Goal: Information Seeking & Learning: Find specific page/section

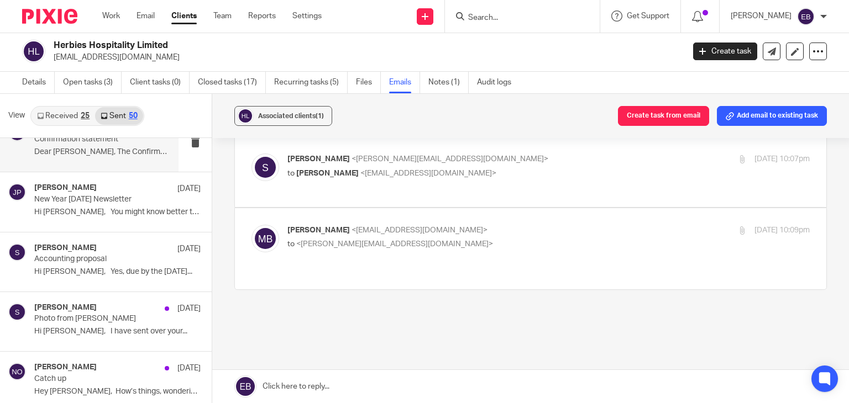
scroll to position [2012, 0]
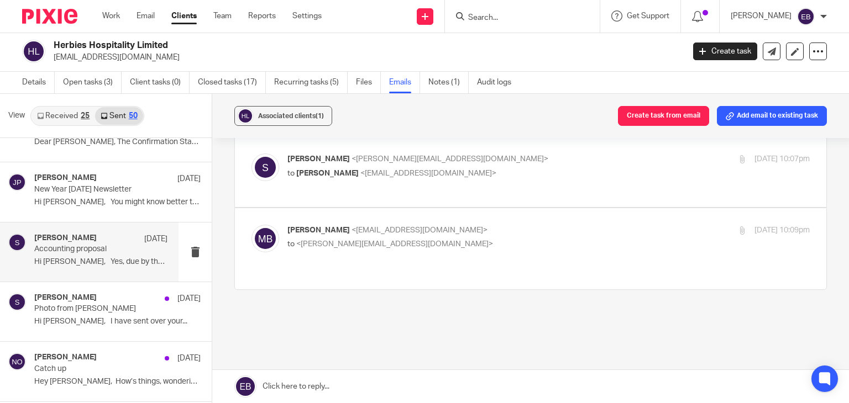
click at [93, 250] on p "Accounting proposal" at bounding box center [87, 249] width 107 height 9
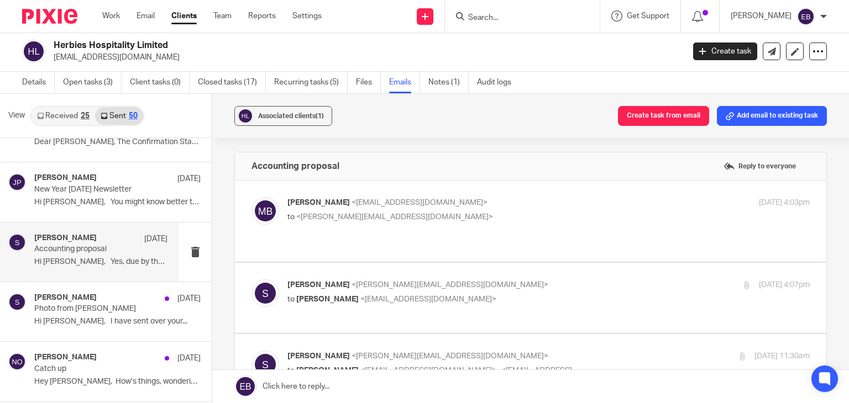
scroll to position [0, 0]
click at [464, 192] on label at bounding box center [530, 221] width 591 height 81
click at [251, 197] on input "checkbox" at bounding box center [251, 197] width 1 height 1
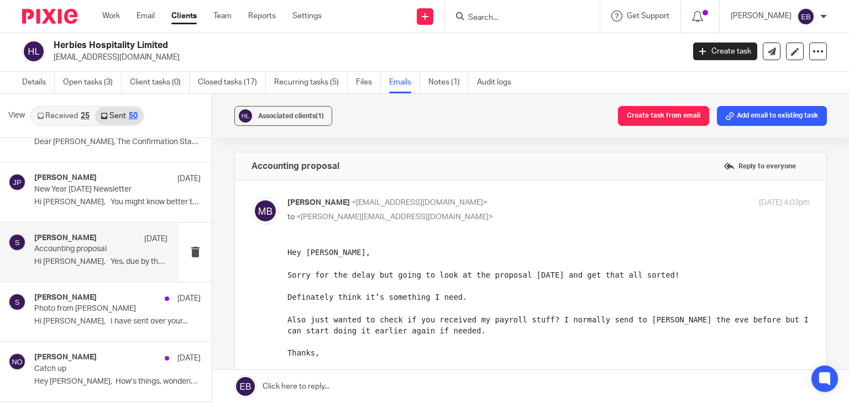
click at [517, 193] on label at bounding box center [530, 326] width 591 height 291
click at [251, 197] on input "checkbox" at bounding box center [251, 197] width 1 height 1
checkbox input "false"
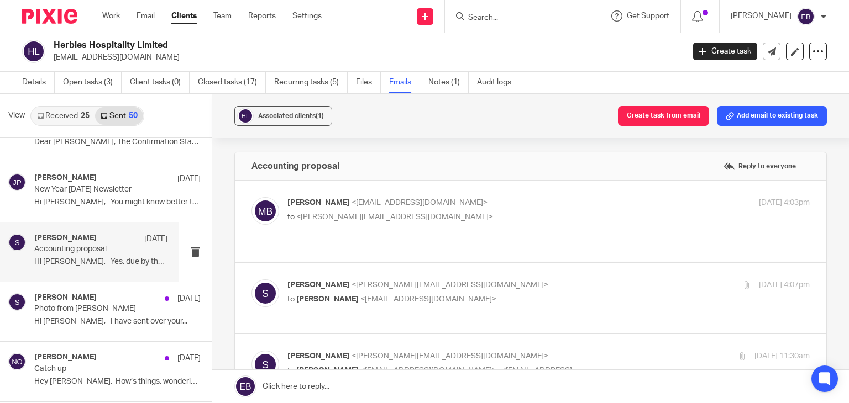
click at [504, 263] on label at bounding box center [530, 298] width 591 height 70
click at [251, 279] on input "checkbox" at bounding box center [251, 279] width 1 height 1
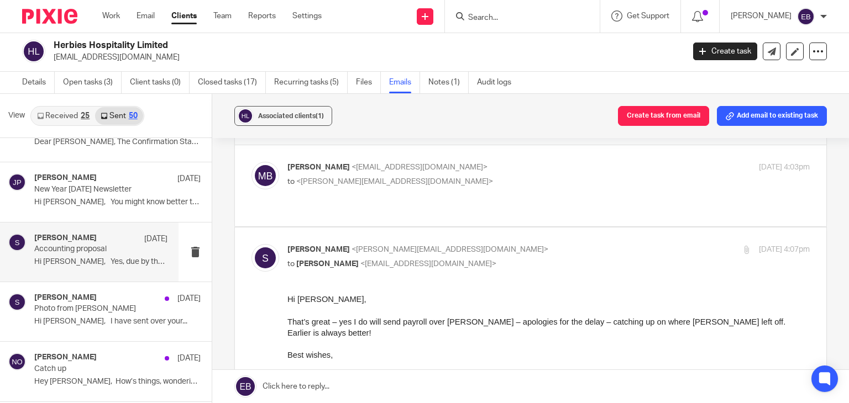
scroll to position [55, 0]
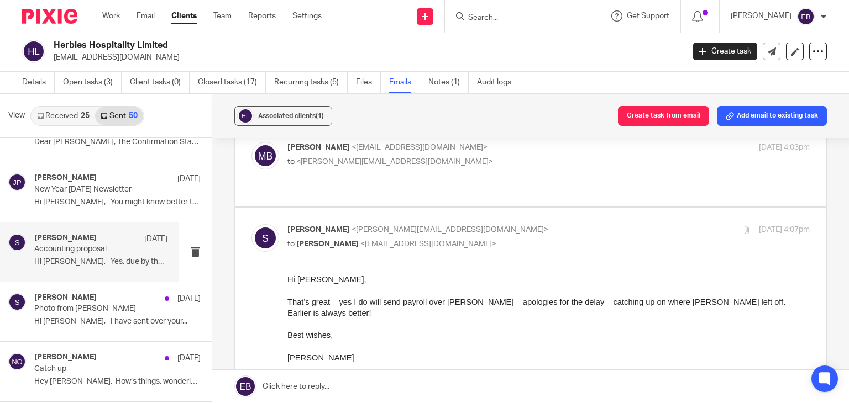
click at [496, 224] on p "sally <sally@odaccountants.co.uk>" at bounding box center [461, 230] width 348 height 12
checkbox input "false"
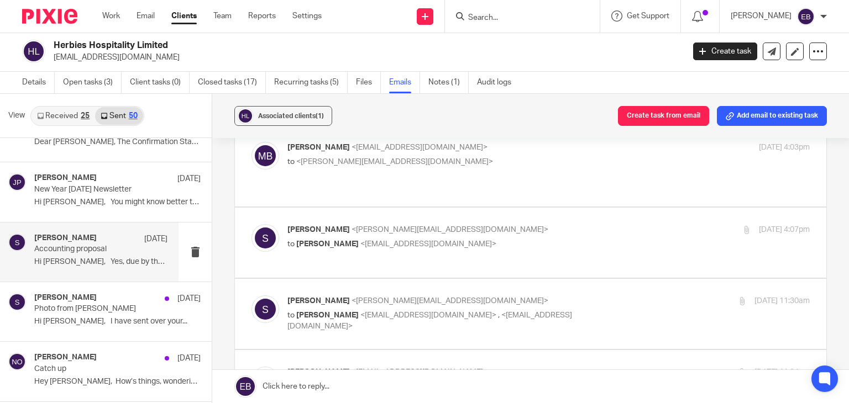
click at [495, 296] on p "sally <sally@odaccountants.co.uk>" at bounding box center [461, 302] width 348 height 12
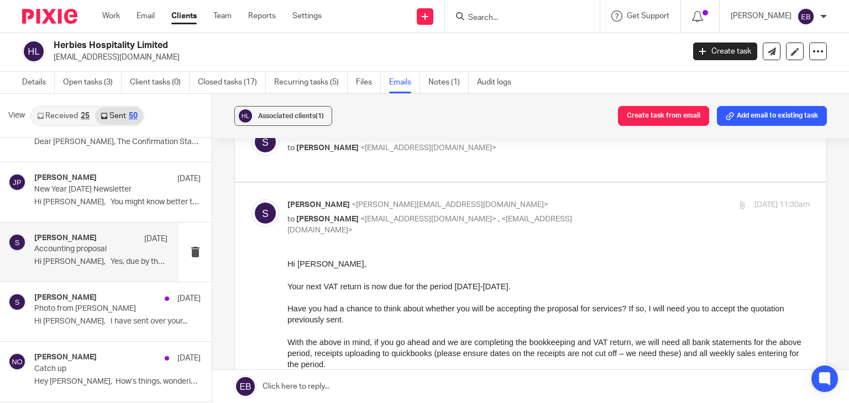
scroll to position [111, 0]
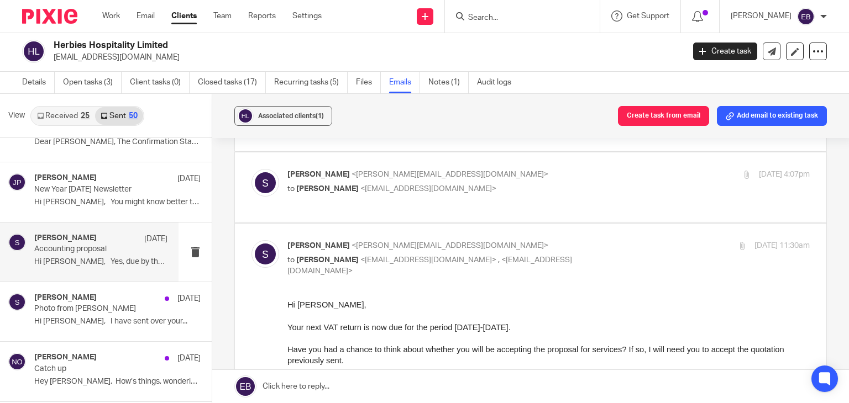
click at [589, 240] on p "sally <sally@odaccountants.co.uk>" at bounding box center [461, 246] width 348 height 12
checkbox input "false"
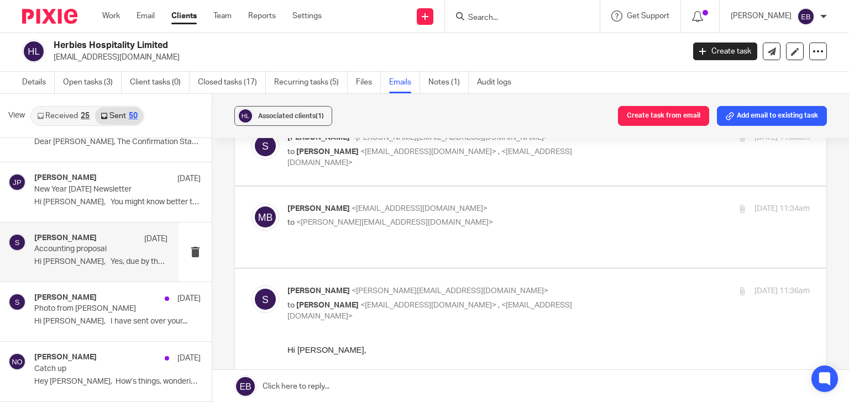
scroll to position [221, 0]
click at [548, 215] on p "to <sally@odaccountants.co.uk>" at bounding box center [461, 221] width 348 height 12
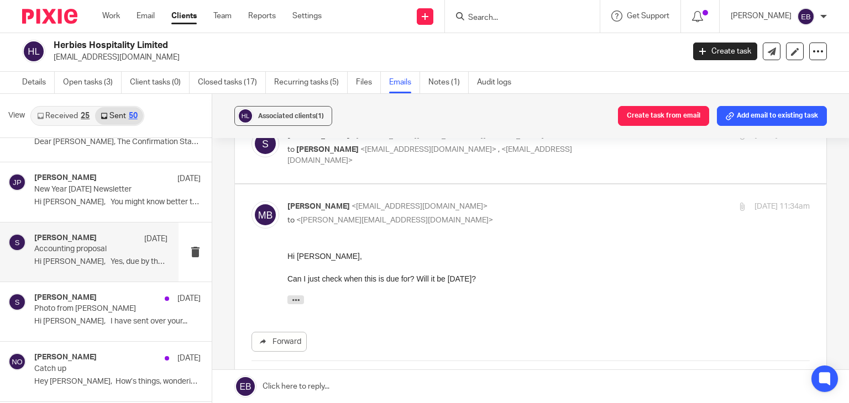
scroll to position [0, 0]
click at [554, 201] on div "Mikey Betts <mikeysbetts@gmail.com> to <sally@odaccountants.co.uk>" at bounding box center [461, 213] width 348 height 25
checkbox input "false"
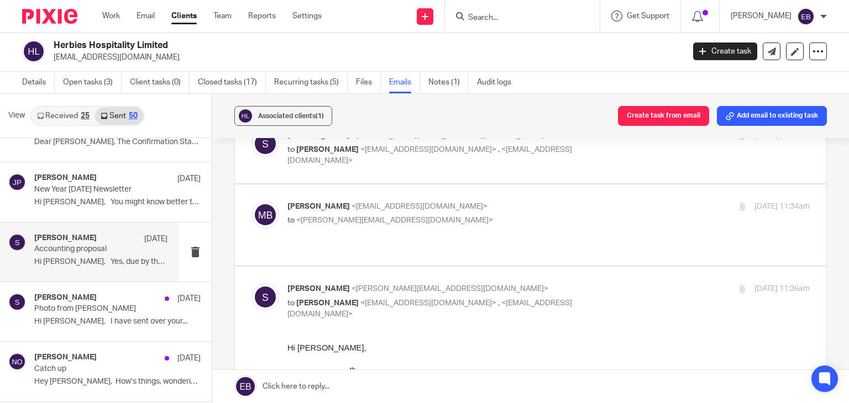
click at [620, 283] on p "sally <sally@odaccountants.co.uk>" at bounding box center [461, 289] width 348 height 12
checkbox input "false"
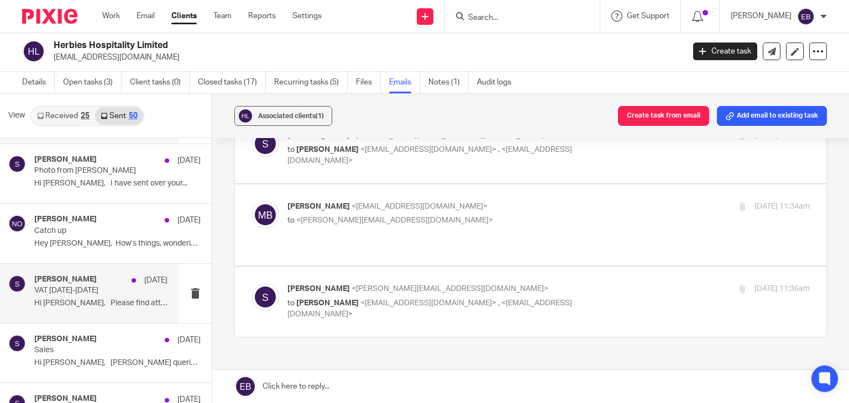
scroll to position [2177, 0]
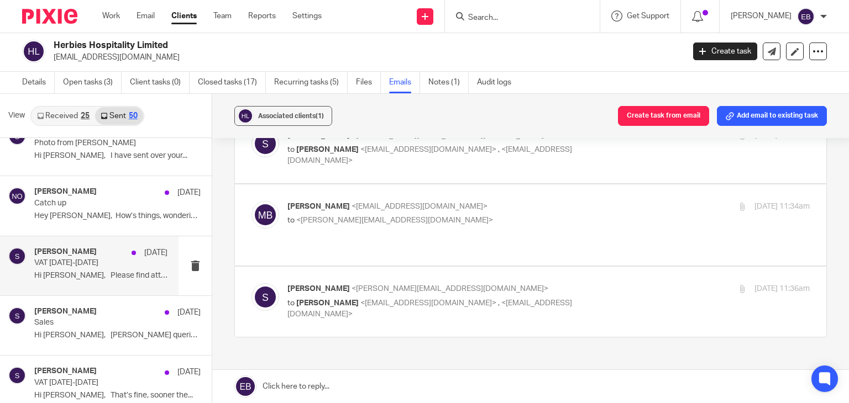
click at [97, 259] on p "VAT 01.07.24-30.09.24" at bounding box center [87, 263] width 107 height 9
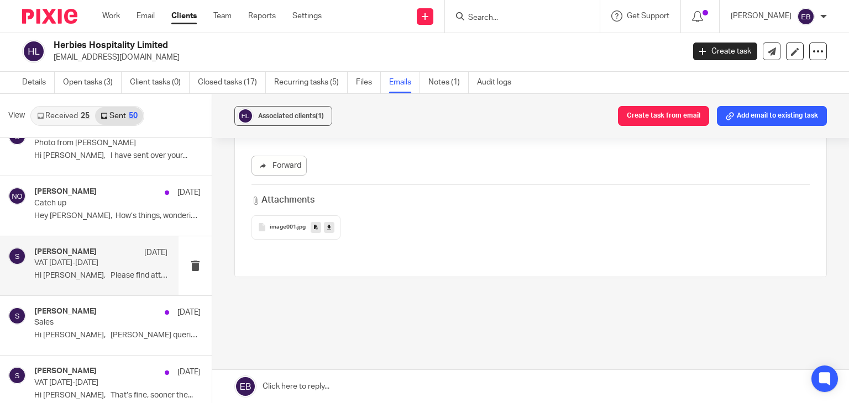
scroll to position [0, 0]
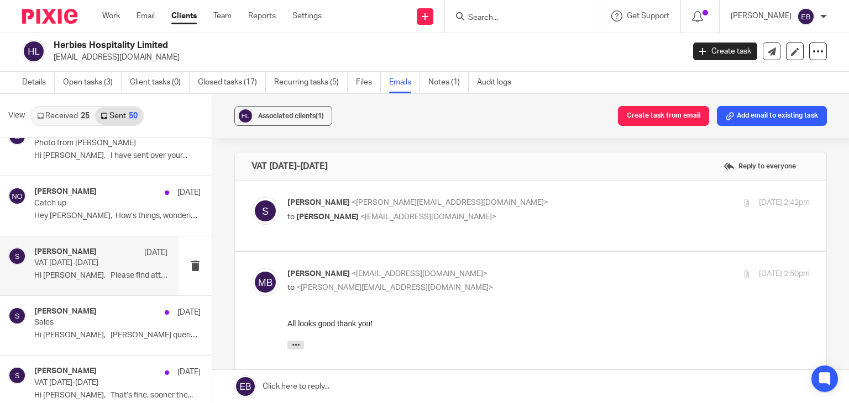
click at [513, 198] on p "sally <sally@odaccountants.co.uk>" at bounding box center [461, 203] width 348 height 12
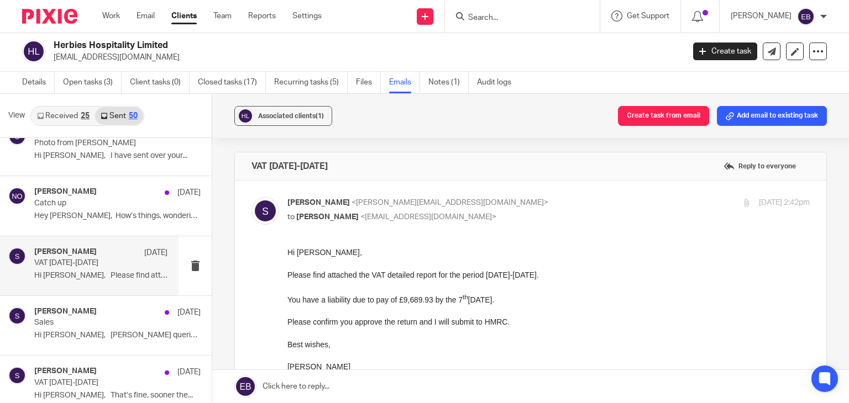
click at [518, 200] on p "sally <sally@odaccountants.co.uk>" at bounding box center [461, 203] width 348 height 12
checkbox input "false"
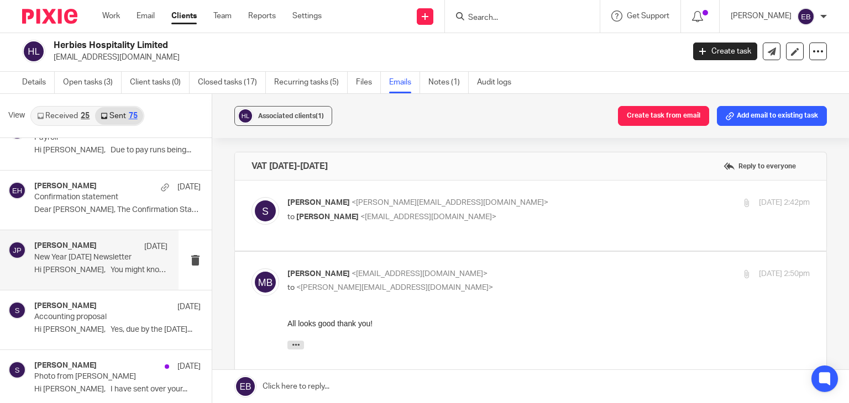
scroll to position [1930, 0]
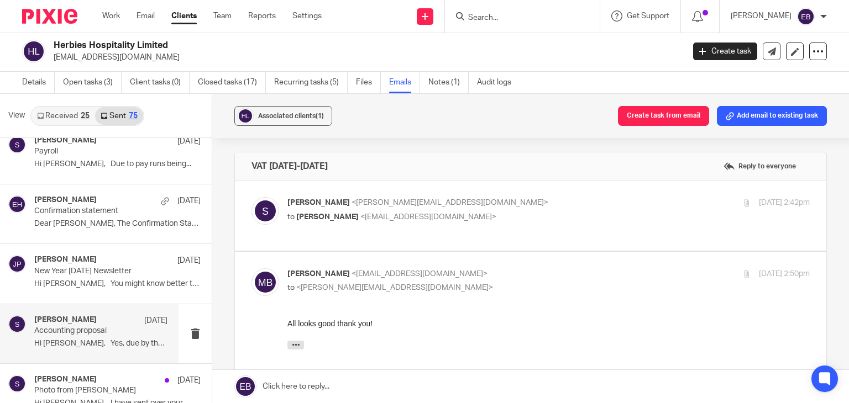
click at [87, 327] on p "Accounting proposal" at bounding box center [87, 331] width 107 height 9
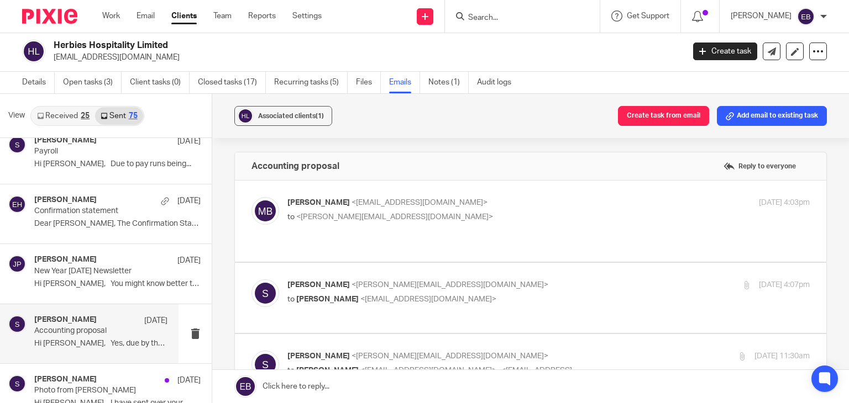
scroll to position [0, 0]
click at [480, 190] on label at bounding box center [530, 221] width 591 height 81
click at [251, 197] on input "checkbox" at bounding box center [251, 197] width 1 height 1
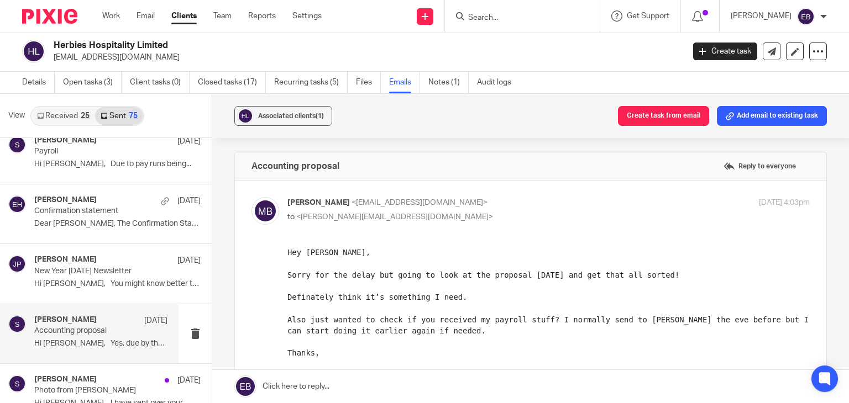
click at [486, 208] on div "Mikey Betts <mikeysbetts@gmail.com> to <sally@odaccountants.co.uk>" at bounding box center [461, 209] width 348 height 25
checkbox input "false"
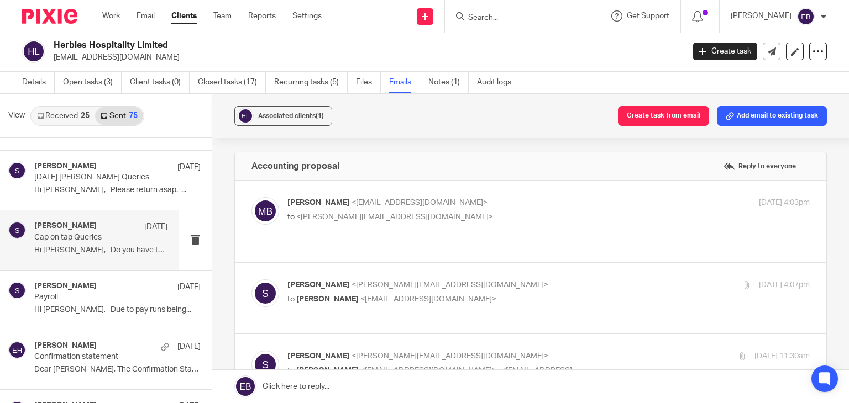
scroll to position [1764, 0]
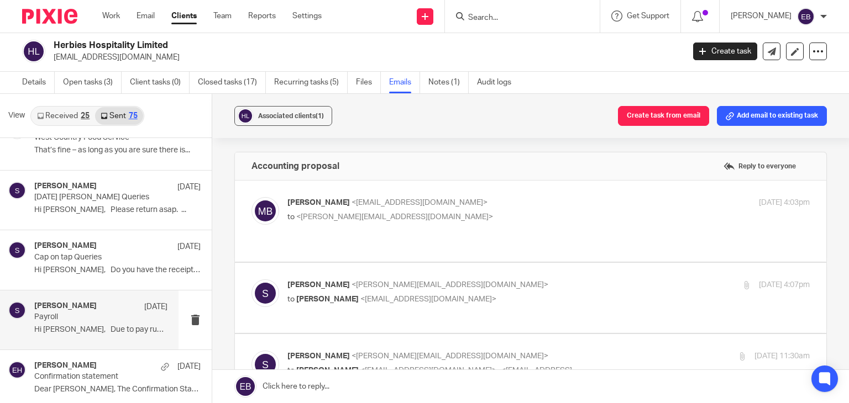
click at [87, 306] on div "sally 22 Jan" at bounding box center [100, 307] width 133 height 11
click at [532, 184] on label at bounding box center [530, 221] width 591 height 81
click at [251, 197] on input "checkbox" at bounding box center [251, 197] width 1 height 1
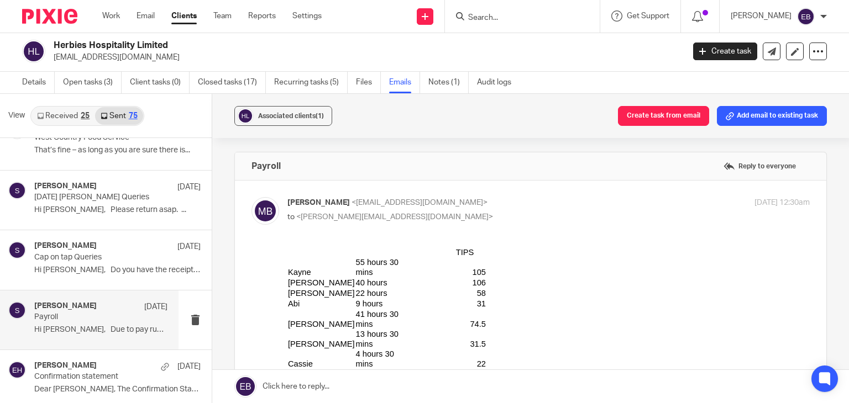
drag, startPoint x: 528, startPoint y: 192, endPoint x: 518, endPoint y: 230, distance: 39.6
click at [528, 192] on label at bounding box center [530, 349] width 591 height 337
click at [251, 197] on input "checkbox" at bounding box center [251, 197] width 1 height 1
checkbox input "false"
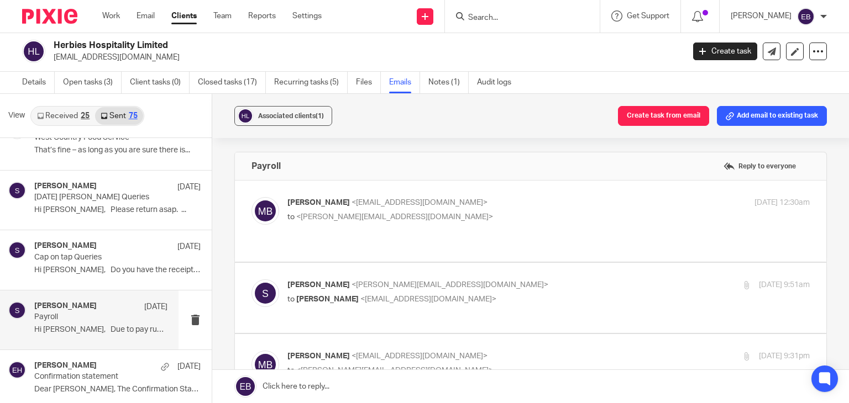
click at [511, 263] on label at bounding box center [530, 298] width 591 height 70
click at [251, 279] on input "checkbox" at bounding box center [251, 279] width 1 height 1
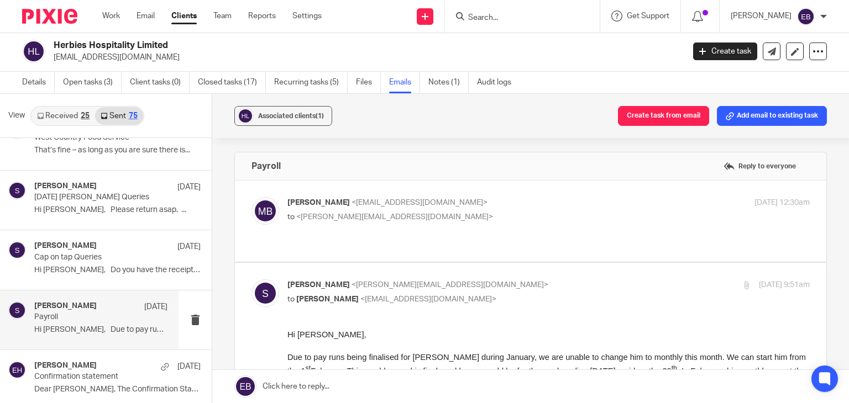
click at [251, 279] on input "checkbox" at bounding box center [251, 279] width 1 height 1
checkbox input "false"
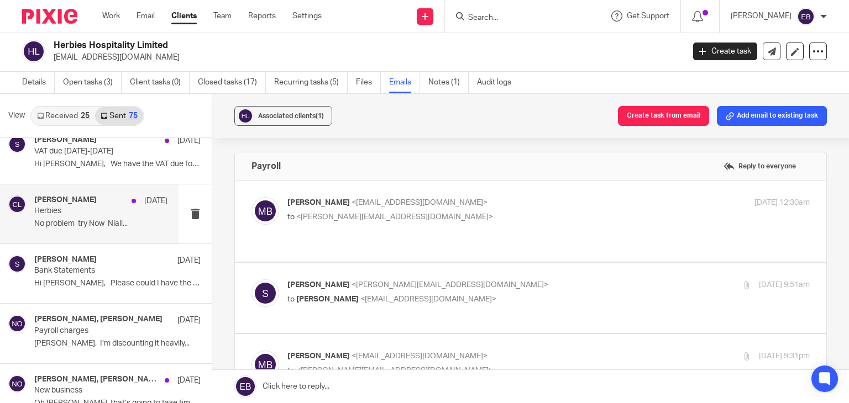
scroll to position [714, 0]
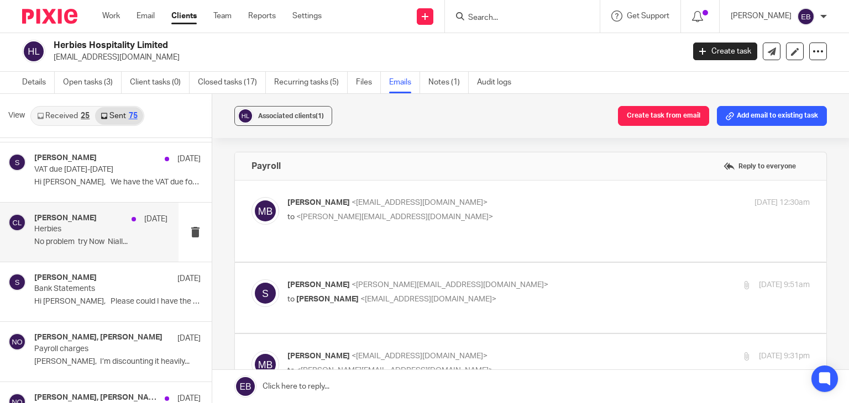
click at [104, 241] on p "No problem try Now Niall..." at bounding box center [100, 242] width 133 height 9
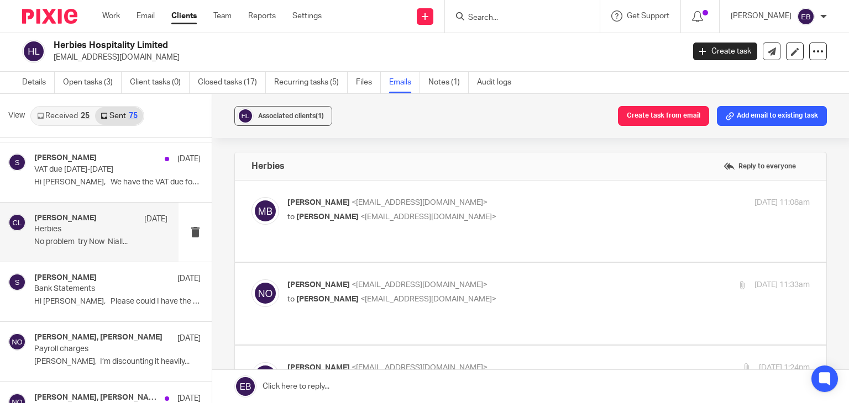
scroll to position [0, 0]
click at [485, 203] on p "Mikey Betts <mikeysbetts@gmail.com>" at bounding box center [461, 203] width 348 height 12
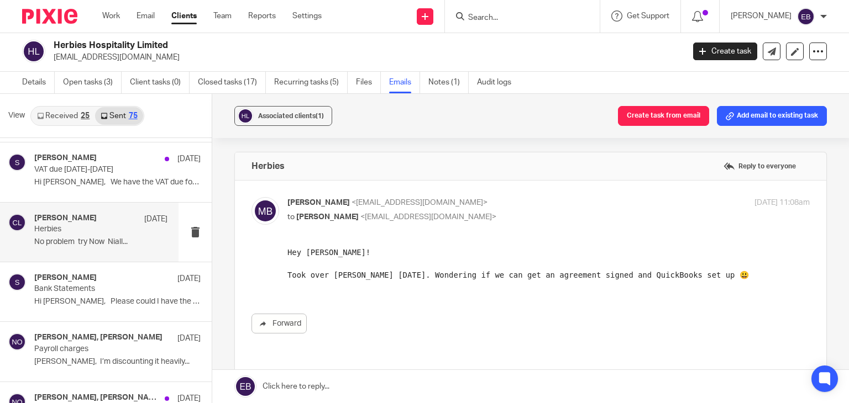
click at [493, 202] on p "Mikey Betts <mikeysbetts@gmail.com>" at bounding box center [461, 203] width 348 height 12
checkbox input "false"
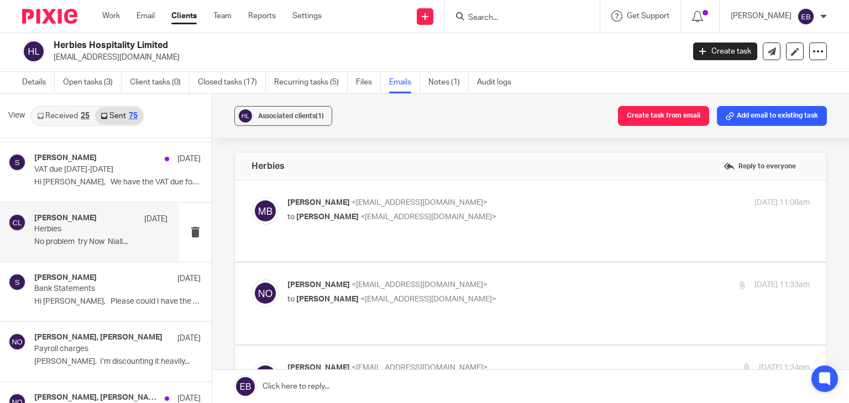
click at [487, 265] on label at bounding box center [530, 303] width 591 height 81
click at [251, 279] on input "checkbox" at bounding box center [251, 279] width 1 height 1
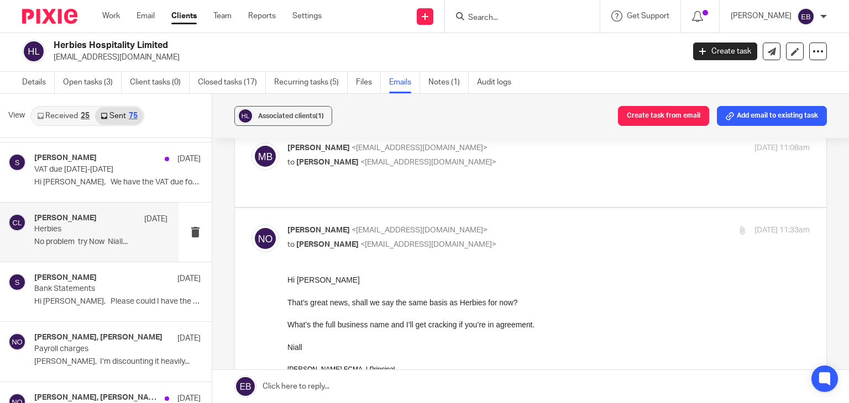
scroll to position [55, 0]
click at [532, 239] on p "to Mikey Betts <mikeysbetts@gmail.com>" at bounding box center [461, 245] width 348 height 12
checkbox input "false"
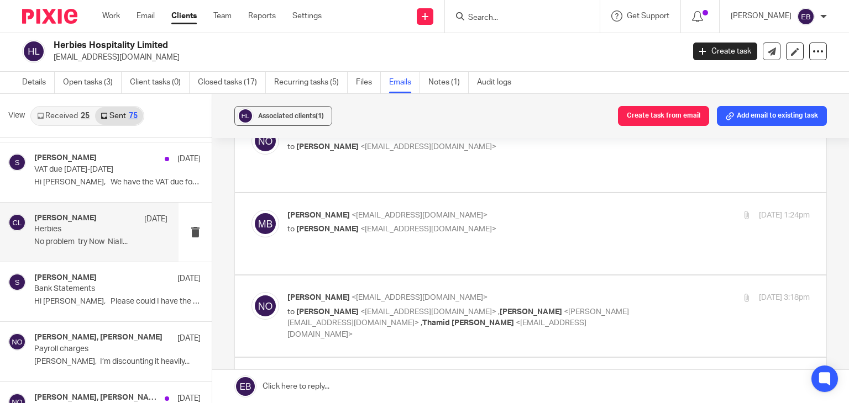
scroll to position [166, 0]
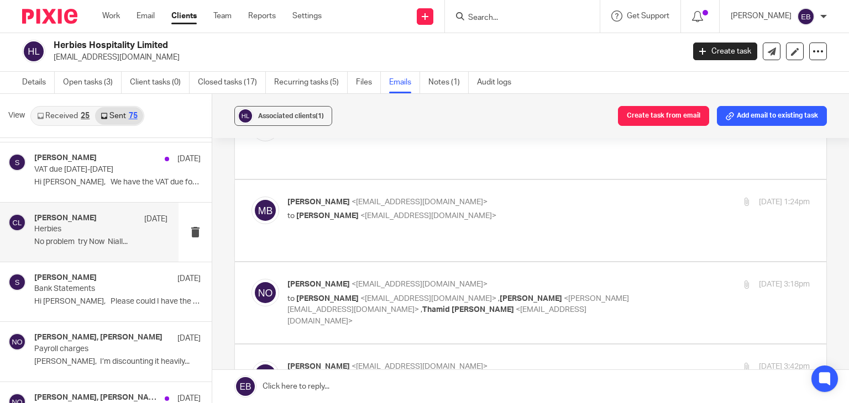
click at [500, 197] on p "Mikey Betts <mikeysbetts@gmail.com>" at bounding box center [461, 203] width 348 height 12
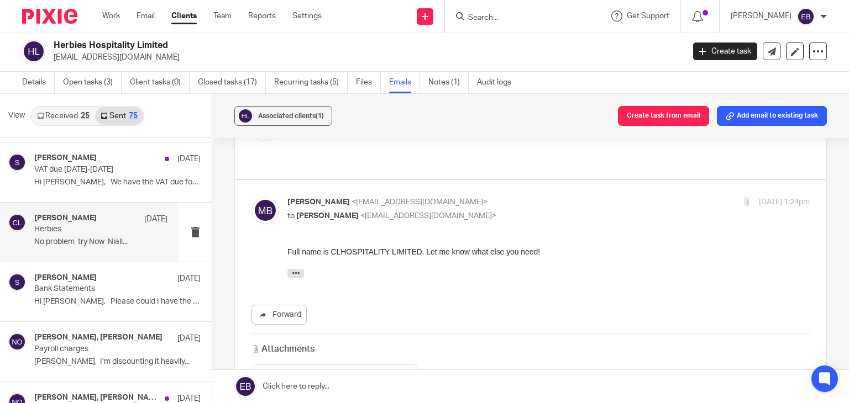
scroll to position [0, 0]
drag, startPoint x: 551, startPoint y: 162, endPoint x: 558, endPoint y: 169, distance: 9.8
click at [558, 180] on div "Mikey Betts <mikeysbetts@gmail.com> to Niall O'Driscoll <niall@odaccountants.co…" at bounding box center [530, 303] width 591 height 246
click at [559, 197] on p "Mikey Betts <mikeysbetts@gmail.com>" at bounding box center [461, 203] width 348 height 12
click at [561, 197] on p "Mikey Betts <mikeysbetts@gmail.com>" at bounding box center [461, 203] width 348 height 12
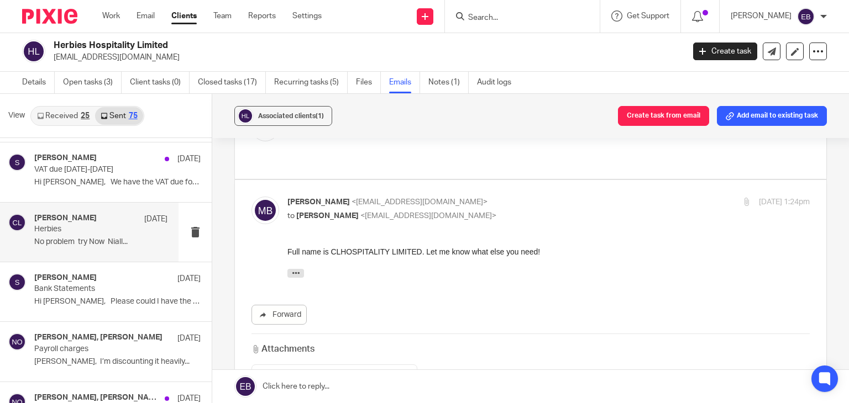
checkbox input "false"
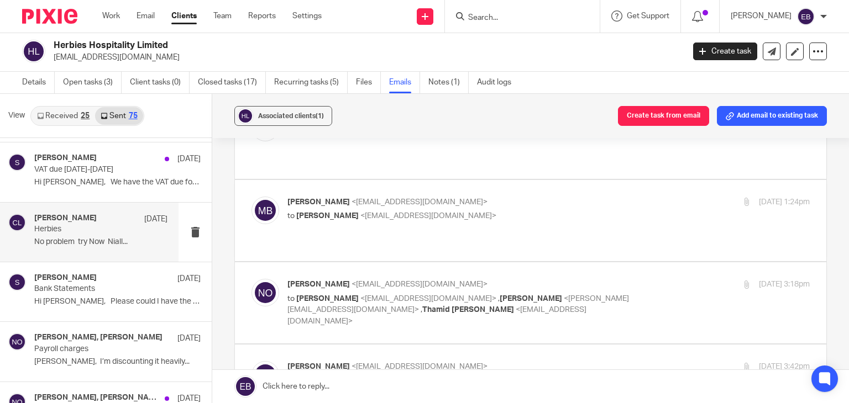
click at [601, 279] on p "Niall O'Driscoll <niall@odaccountants.co.uk>" at bounding box center [461, 285] width 348 height 12
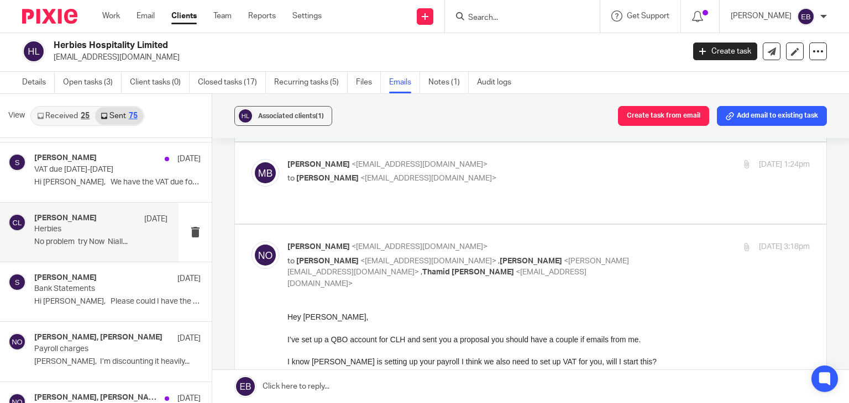
scroll to position [221, 0]
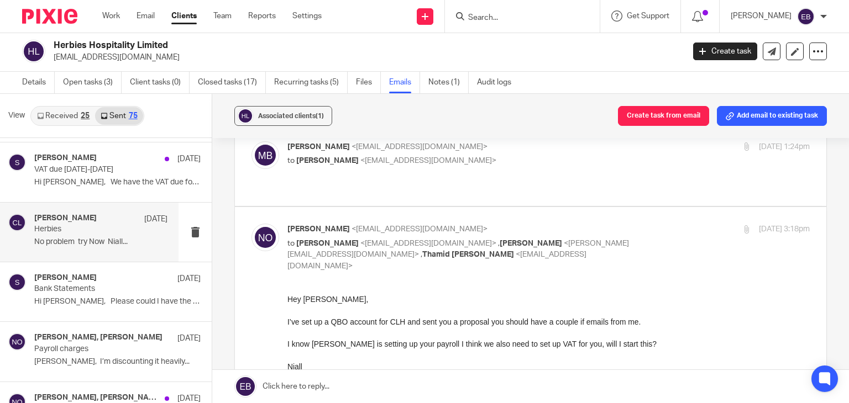
click at [645, 224] on div "26 Jun 2025 3:18pm" at bounding box center [723, 230] width 174 height 12
checkbox input "false"
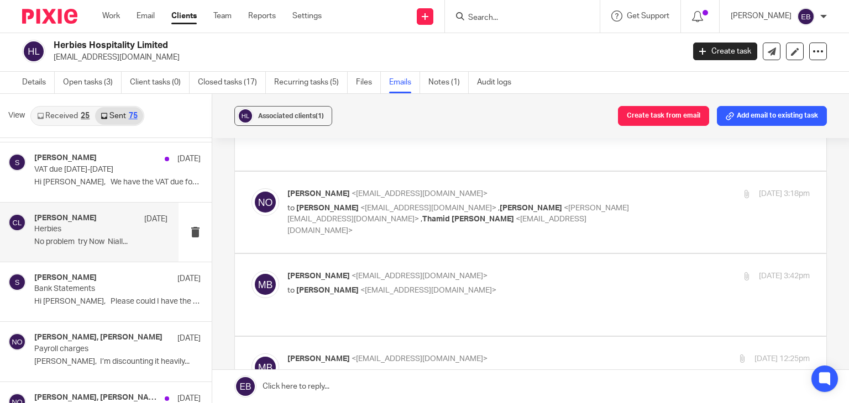
scroll to position [276, 0]
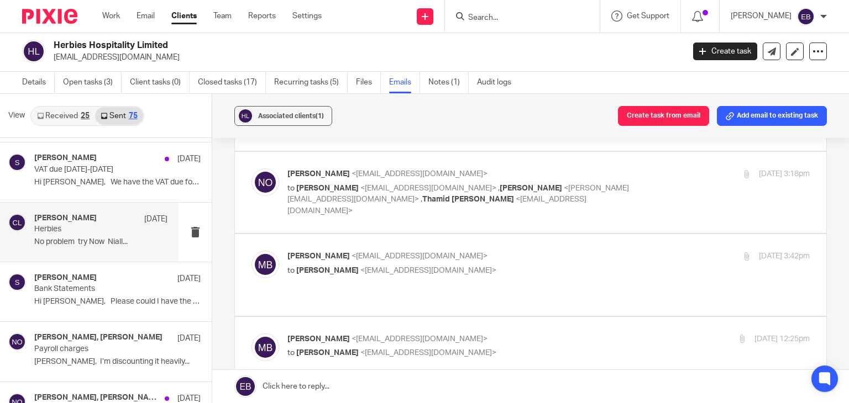
click at [619, 251] on p "Mikey Betts <mikeysbetts@gmail.com>" at bounding box center [461, 257] width 348 height 12
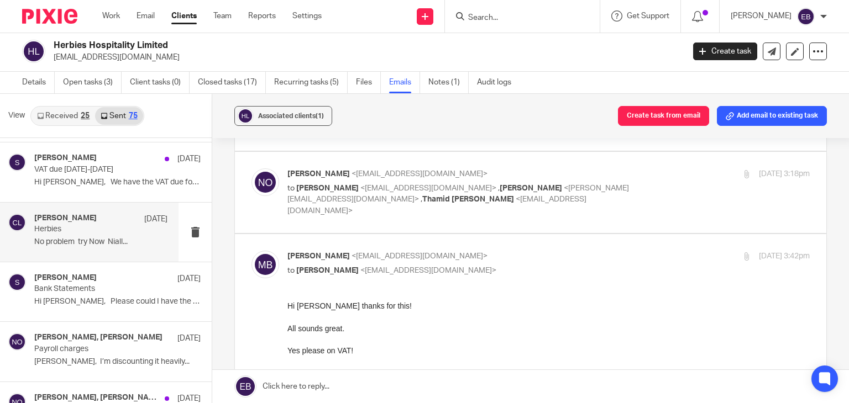
scroll to position [0, 0]
click at [621, 251] on p "Mikey Betts <mikeysbetts@gmail.com>" at bounding box center [461, 257] width 348 height 12
checkbox input "false"
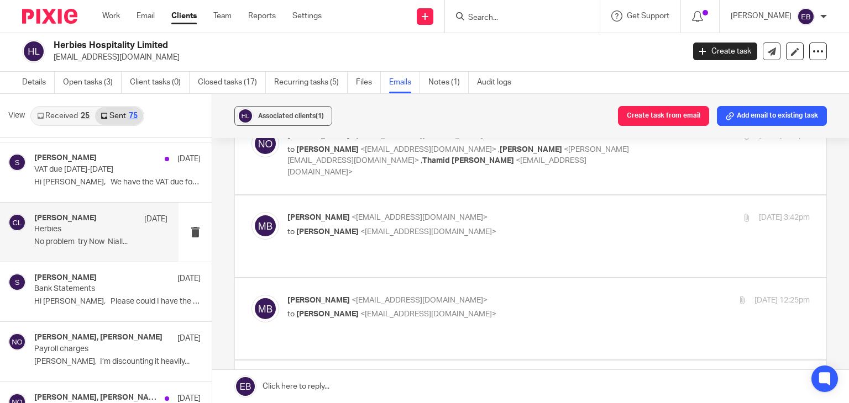
scroll to position [332, 0]
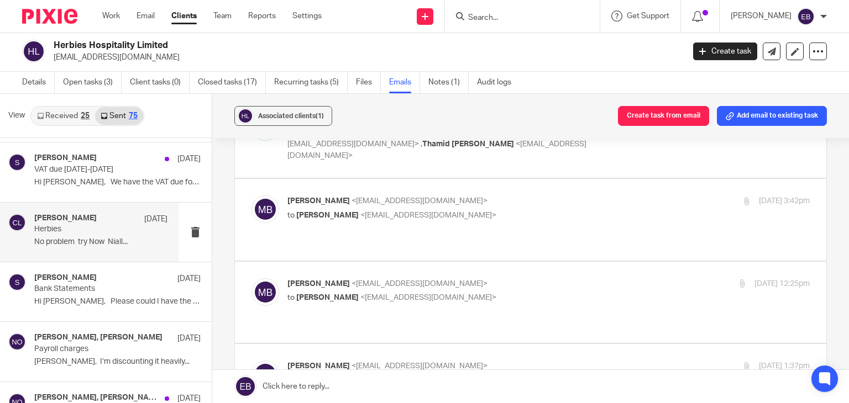
click at [619, 262] on label at bounding box center [530, 302] width 591 height 81
click at [251, 278] on input "checkbox" at bounding box center [251, 278] width 1 height 1
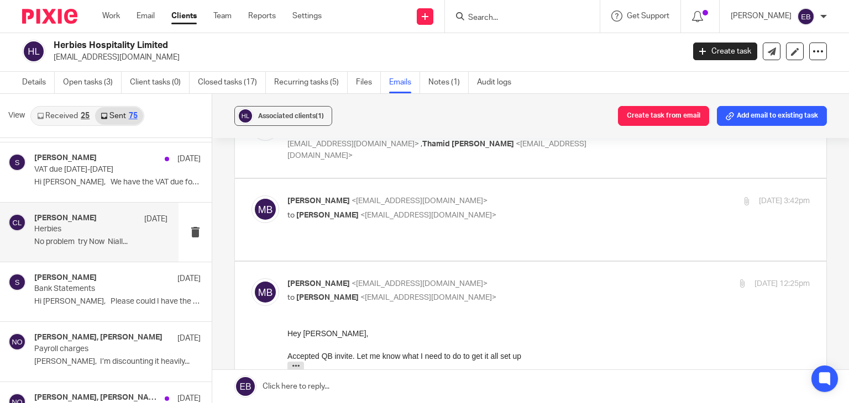
scroll to position [0, 0]
click at [619, 262] on label at bounding box center [530, 391] width 591 height 258
click at [251, 278] on input "checkbox" at bounding box center [251, 278] width 1 height 1
checkbox input "false"
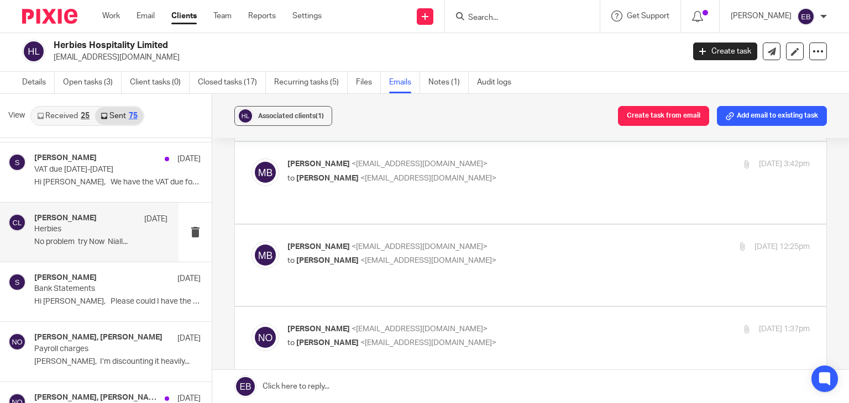
scroll to position [387, 0]
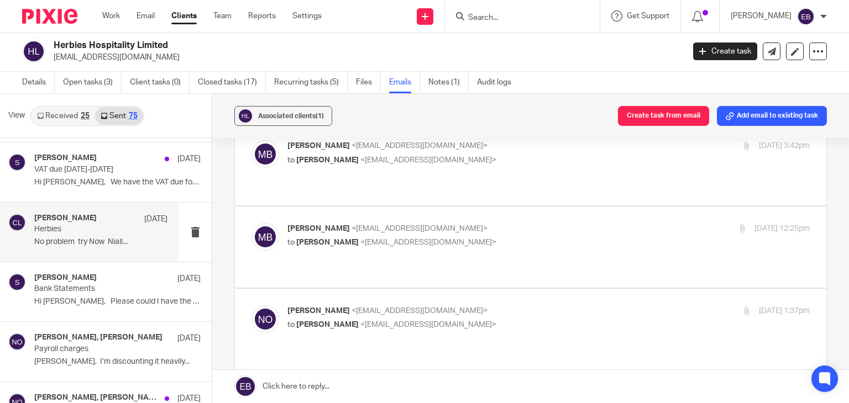
click at [617, 289] on label at bounding box center [530, 329] width 591 height 81
click at [251, 305] on input "checkbox" at bounding box center [251, 305] width 1 height 1
click at [599, 306] on p "Niall O'Driscoll <niall@odaccountants.co.uk>" at bounding box center [461, 312] width 348 height 12
checkbox input "false"
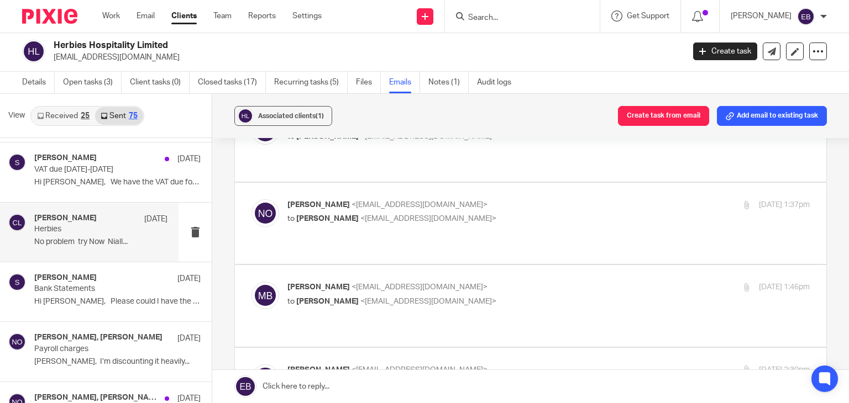
scroll to position [497, 0]
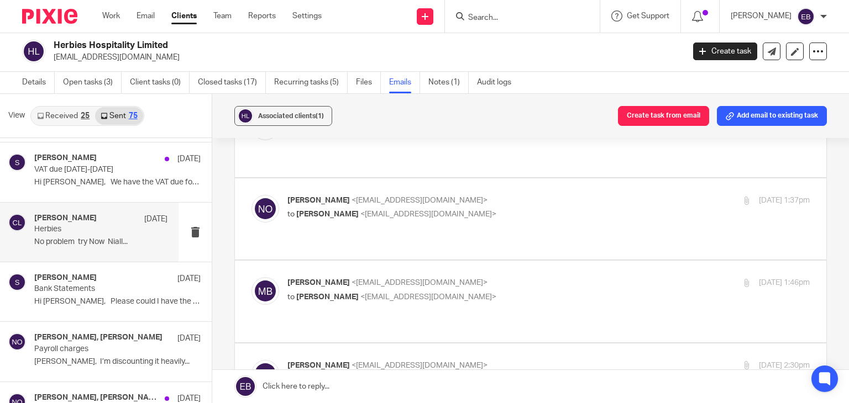
click at [570, 292] on p "to Niall O'Driscoll <niall@odaccountants.co.uk>" at bounding box center [461, 298] width 348 height 12
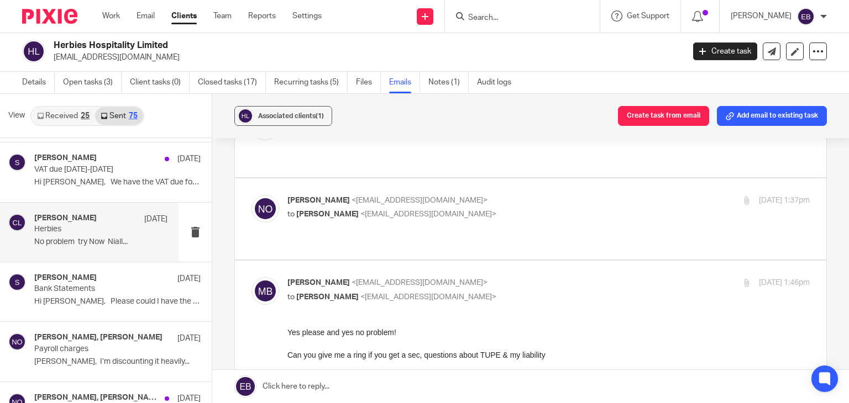
scroll to position [0, 0]
click at [573, 277] on div "Mikey Betts <mikeysbetts@gmail.com> to Niall O'Driscoll <niall@odaccountants.co…" at bounding box center [461, 289] width 348 height 25
checkbox input "false"
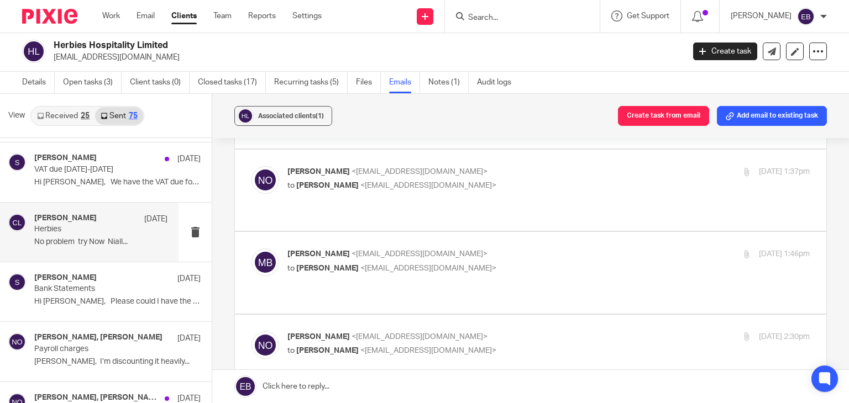
scroll to position [553, 0]
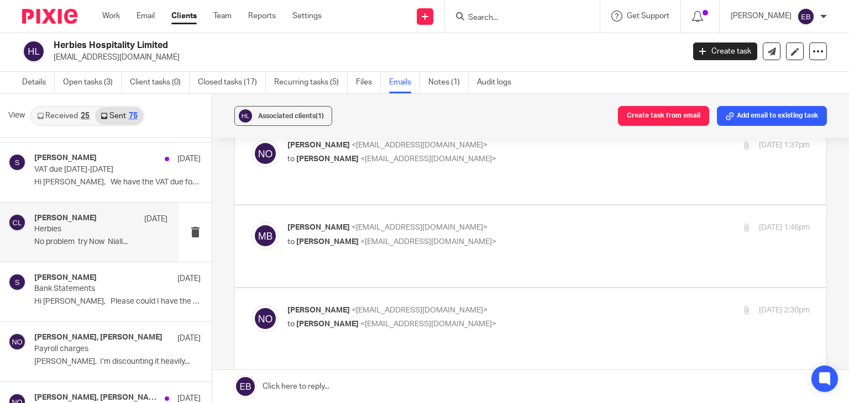
click at [571, 305] on p "Niall O'Driscoll <niall@odaccountants.co.uk>" at bounding box center [461, 311] width 348 height 12
checkbox input "false"
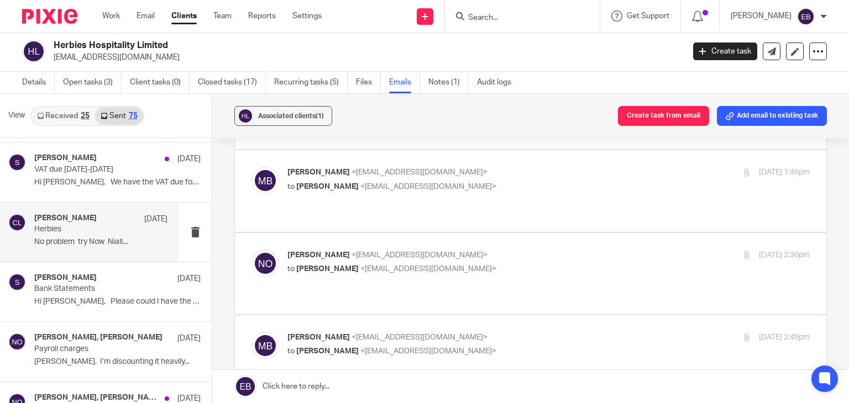
click at [571, 332] on p "Mikey Betts <mikeysbetts@gmail.com>" at bounding box center [461, 338] width 348 height 12
checkbox input "false"
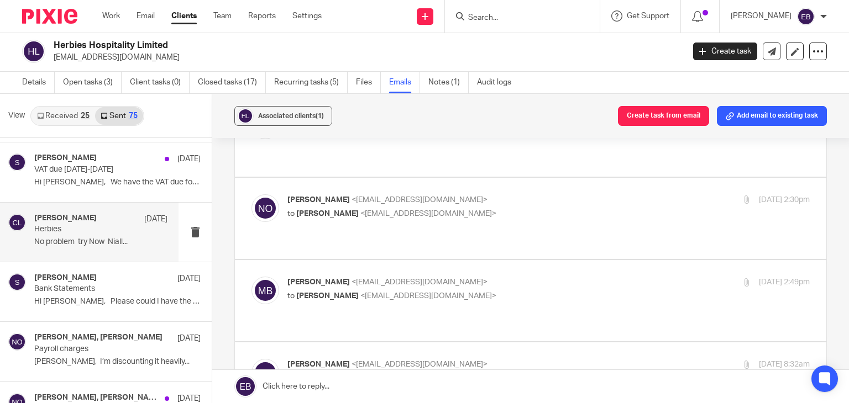
click at [571, 343] on label at bounding box center [530, 383] width 591 height 81
click at [251, 359] on input "checkbox" at bounding box center [251, 359] width 1 height 1
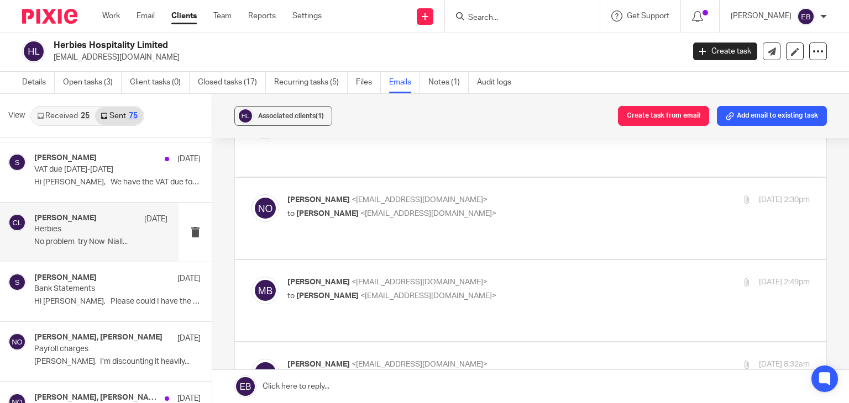
checkbox input "false"
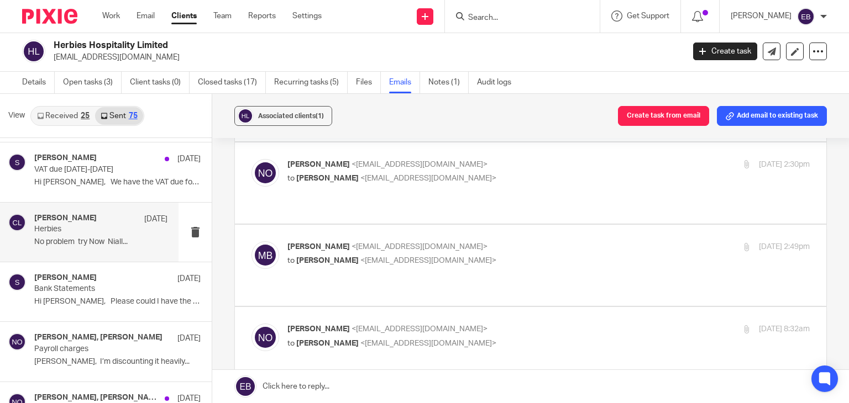
scroll to position [718, 0]
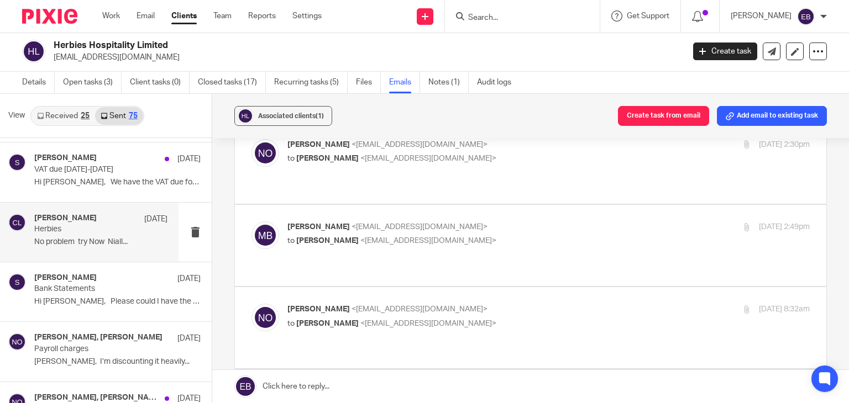
click at [571, 370] on label at bounding box center [530, 410] width 591 height 81
click at [251, 386] on input "checkbox" at bounding box center [251, 386] width 1 height 1
click at [575, 386] on p "Mikey Betts <mikeysbetts@gmail.com>" at bounding box center [461, 392] width 348 height 12
checkbox input "false"
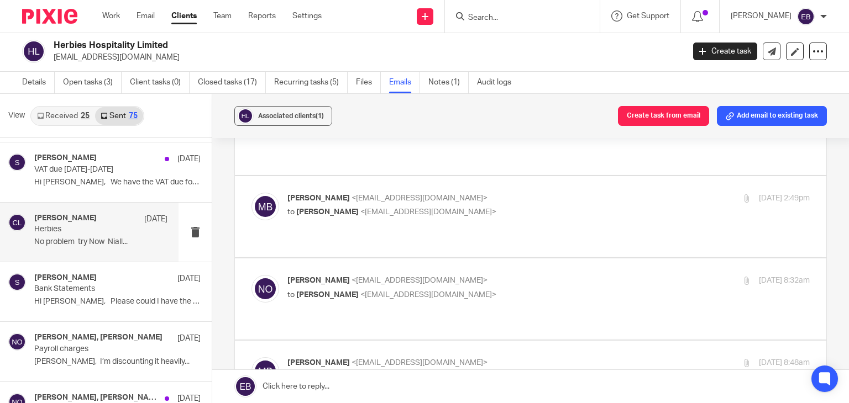
scroll to position [774, 0]
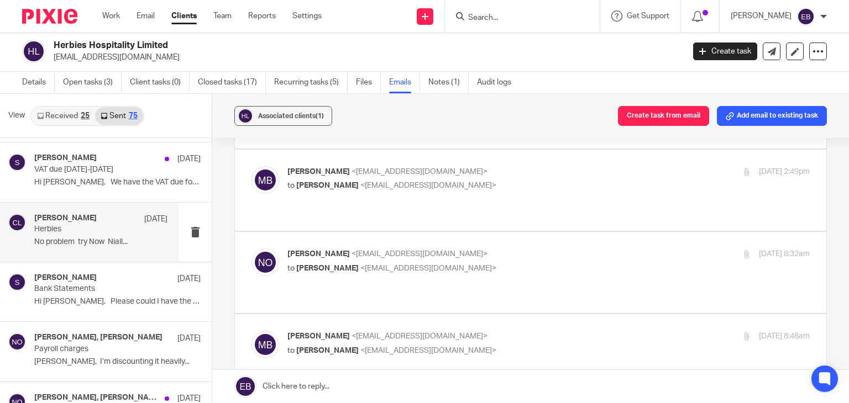
checkbox input "false"
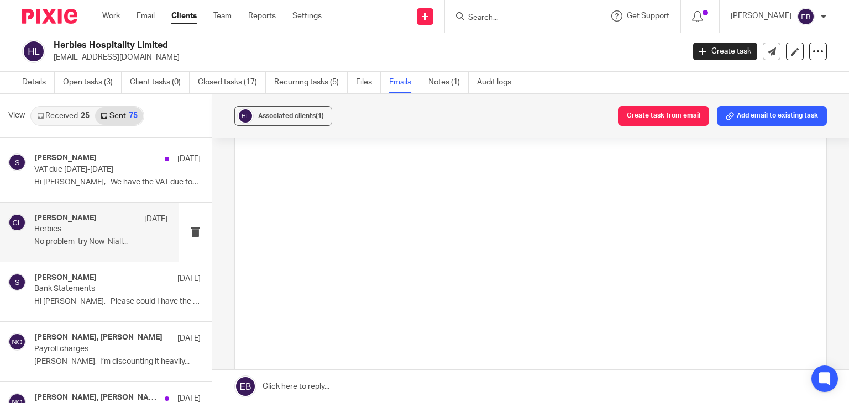
scroll to position [1271, 0]
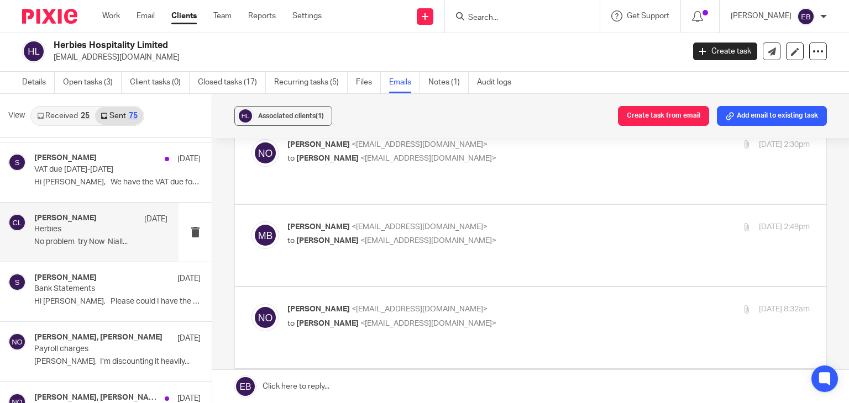
checkbox input "false"
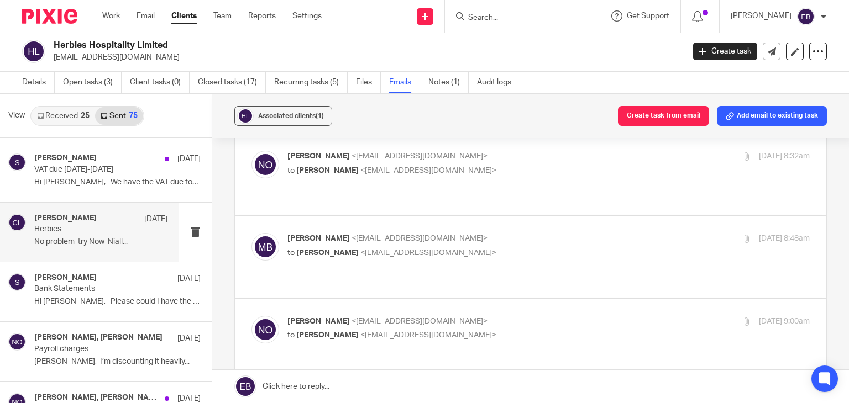
scroll to position [884, 0]
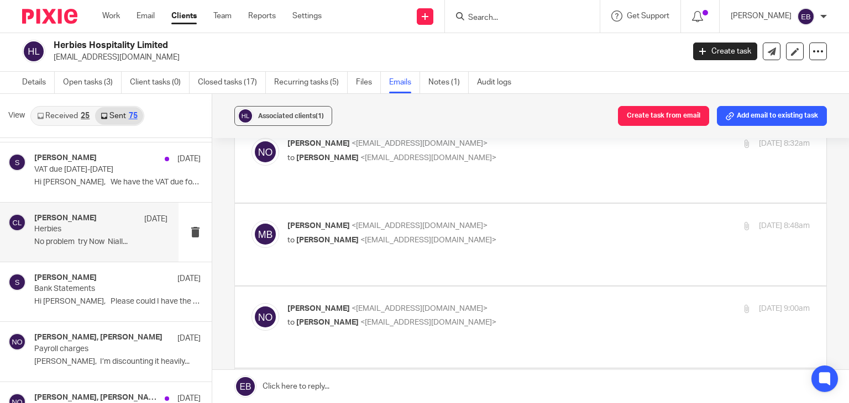
checkbox input "false"
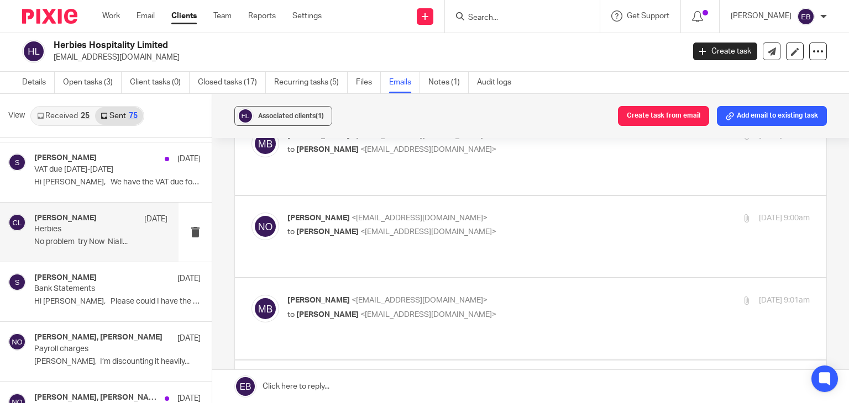
scroll to position [939, 0]
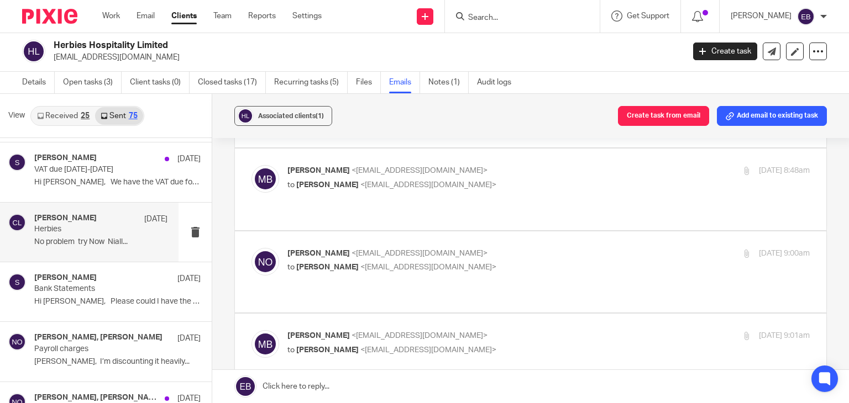
checkbox input "false"
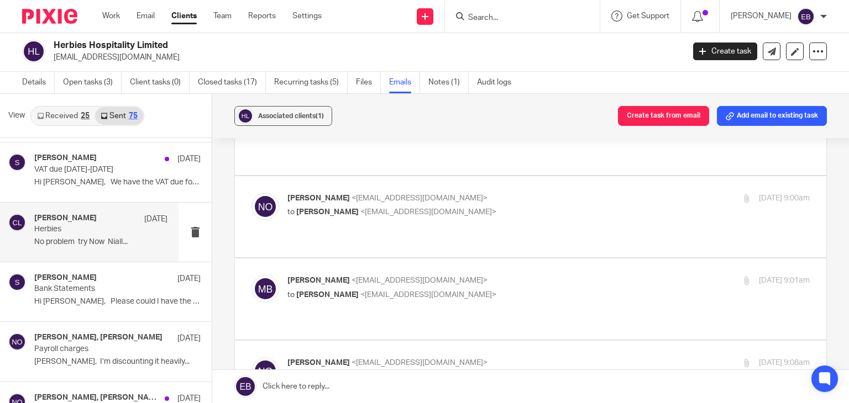
checkbox input "false"
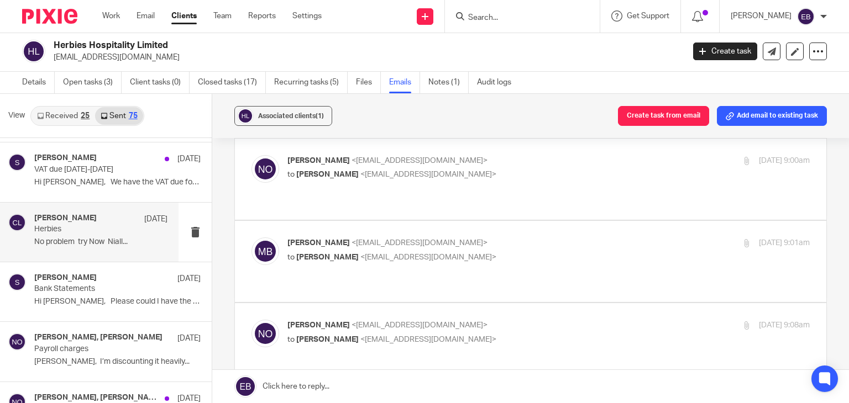
scroll to position [1050, 0]
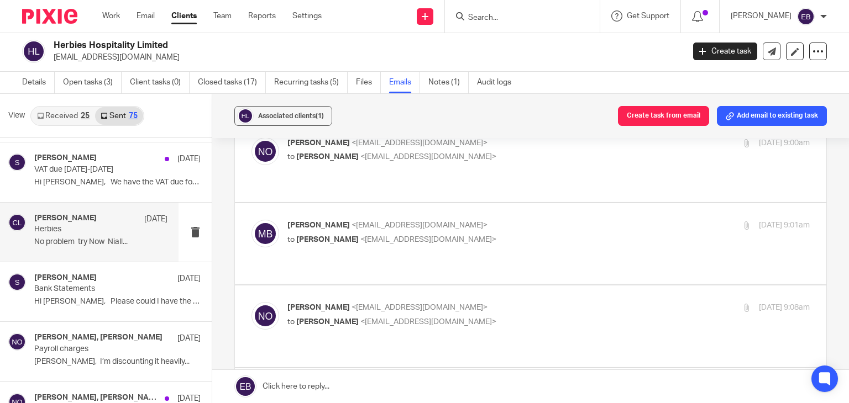
checkbox input "false"
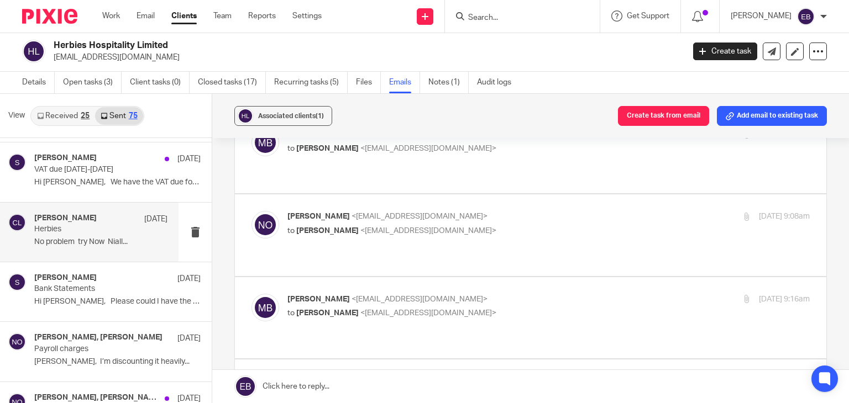
scroll to position [1161, 0]
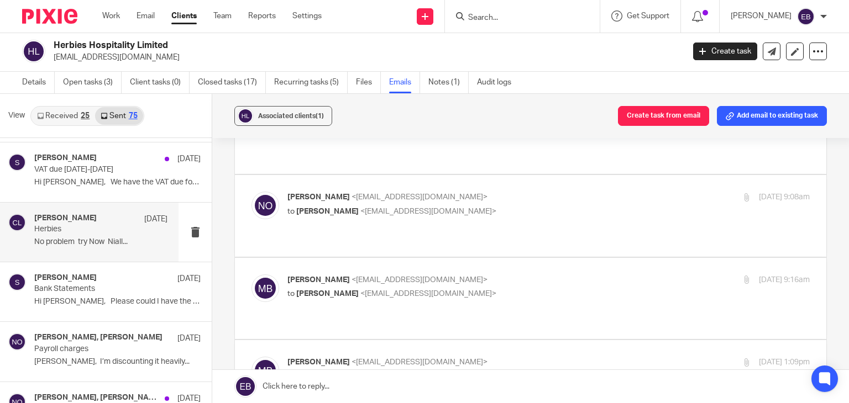
checkbox input "false"
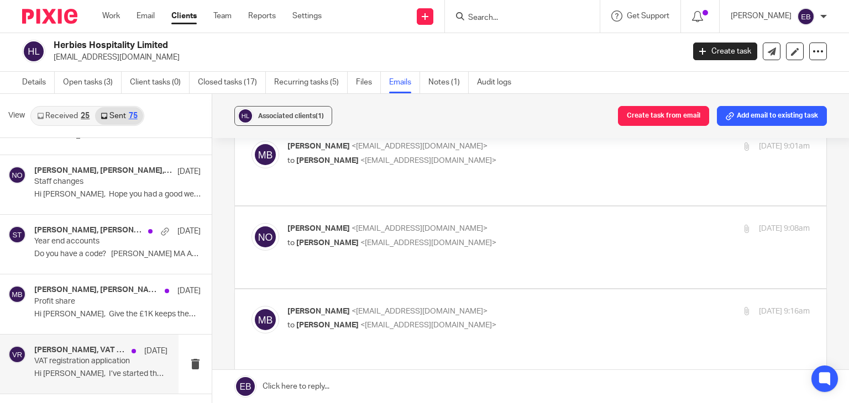
scroll to position [548, 0]
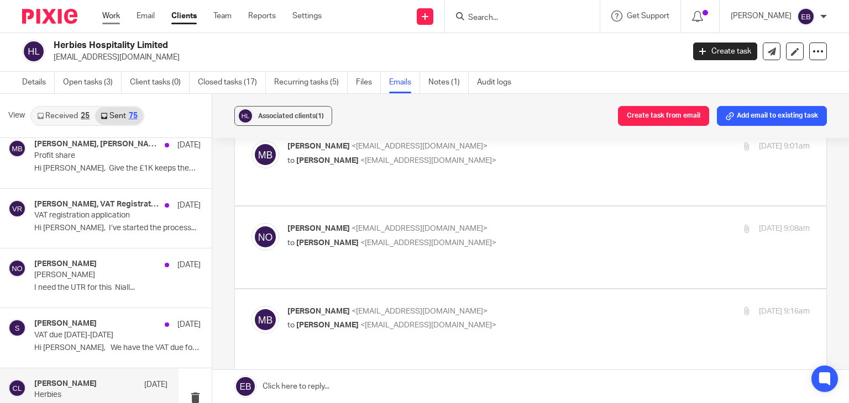
click at [112, 12] on link "Work" at bounding box center [111, 15] width 18 height 11
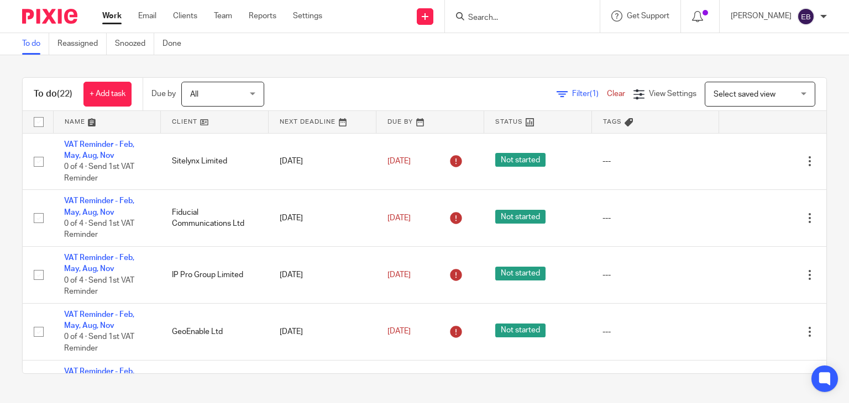
click at [486, 20] on input "Search" at bounding box center [516, 18] width 99 height 10
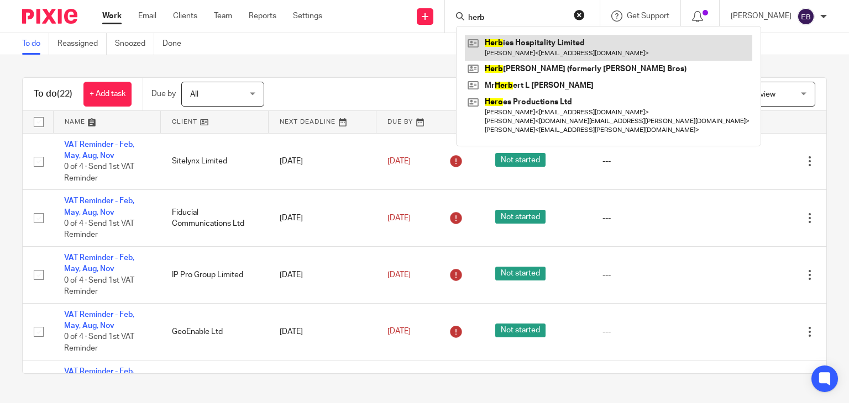
type input "herb"
click at [523, 58] on link at bounding box center [608, 47] width 287 height 25
